Goal: Information Seeking & Learning: Learn about a topic

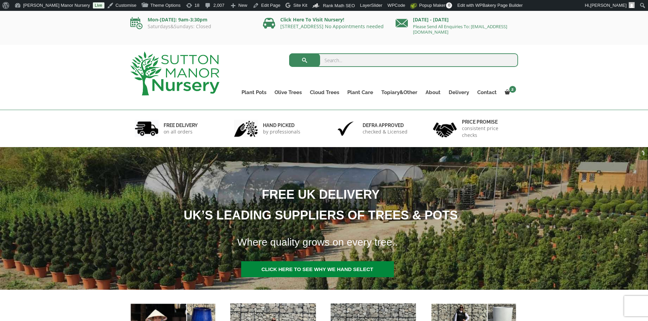
click at [353, 61] on input "search" at bounding box center [403, 60] width 229 height 14
type input "Magnolias"
click at [289, 53] on button "submit" at bounding box center [304, 60] width 31 height 14
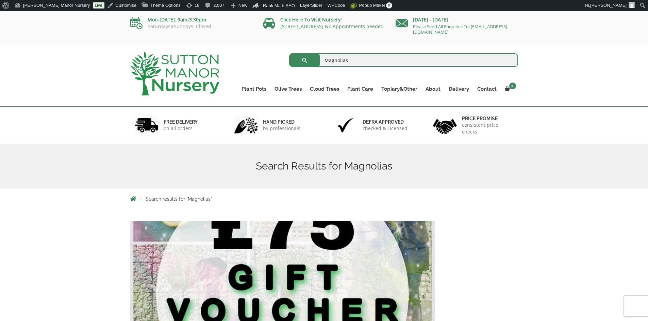
click at [194, 66] on img at bounding box center [174, 74] width 89 height 44
